Goal: Navigation & Orientation: Find specific page/section

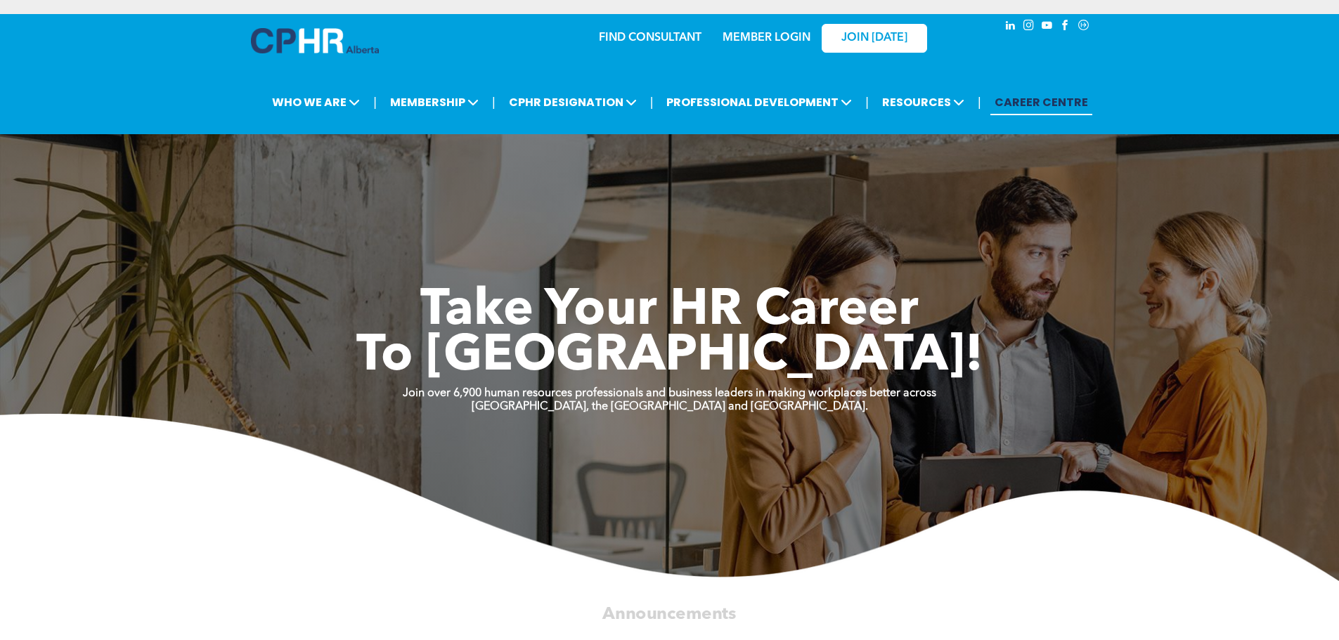
click at [750, 32] on link "MEMBER LOGIN" at bounding box center [766, 37] width 88 height 11
click at [757, 36] on link "MEMBER LOGIN" at bounding box center [766, 37] width 88 height 11
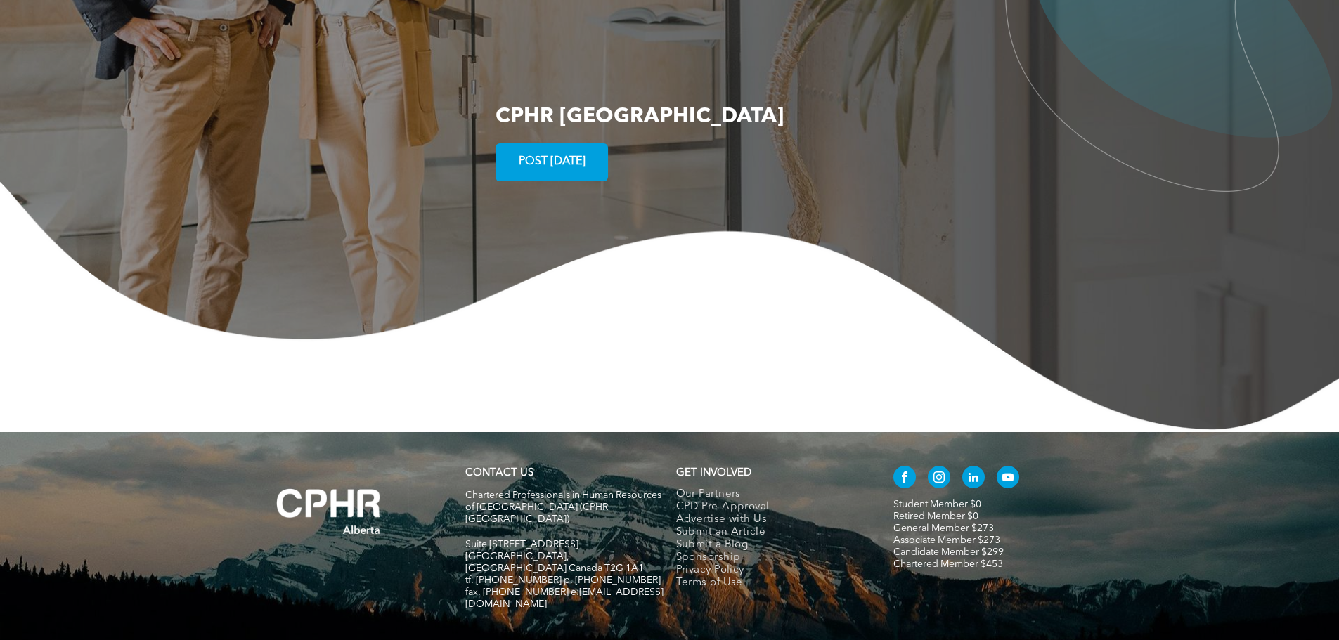
scroll to position [2703, 0]
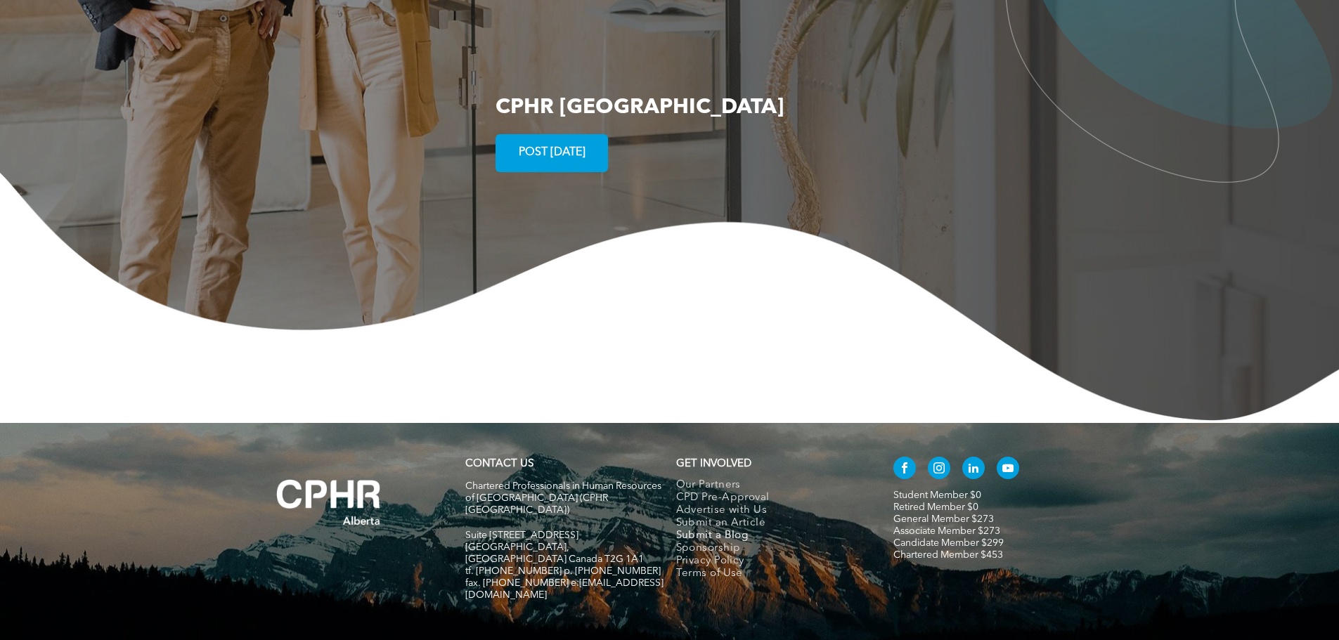
click at [715, 530] on span "Submit a Blog" at bounding box center [712, 536] width 72 height 13
click at [933, 550] on link "Chartered Member $453" at bounding box center [948, 555] width 110 height 10
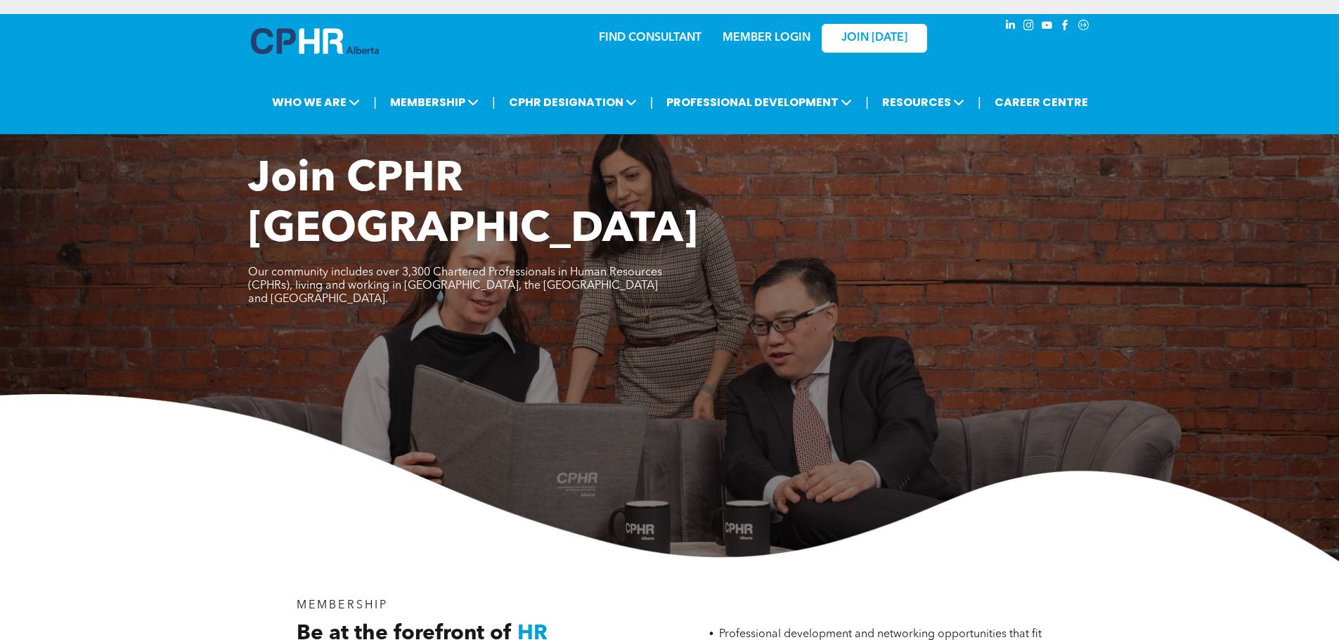
click at [777, 38] on link "MEMBER LOGIN" at bounding box center [766, 37] width 88 height 11
